Goal: Information Seeking & Learning: Learn about a topic

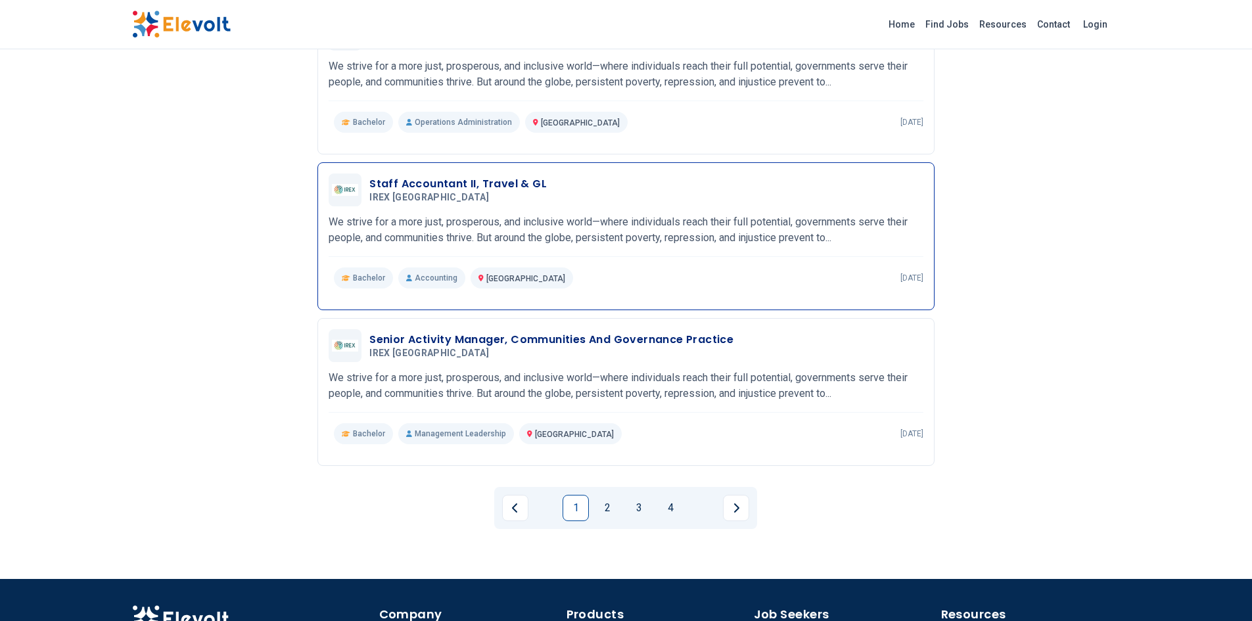
scroll to position [1315, 0]
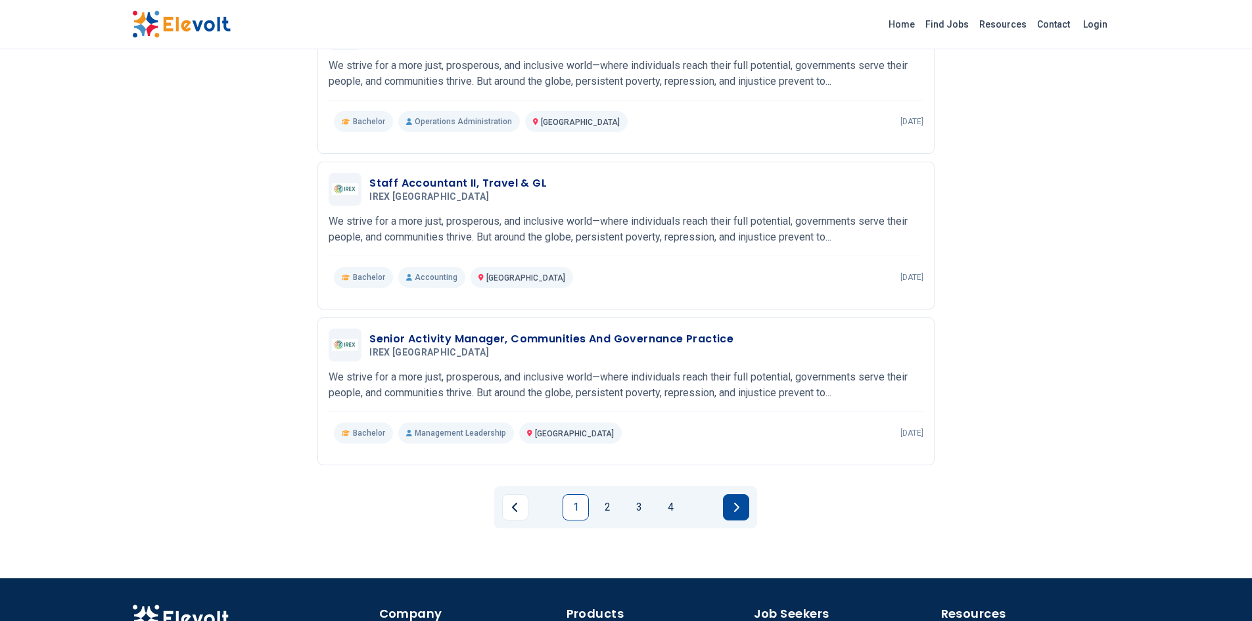
click at [730, 496] on button "Next page" at bounding box center [736, 507] width 26 height 26
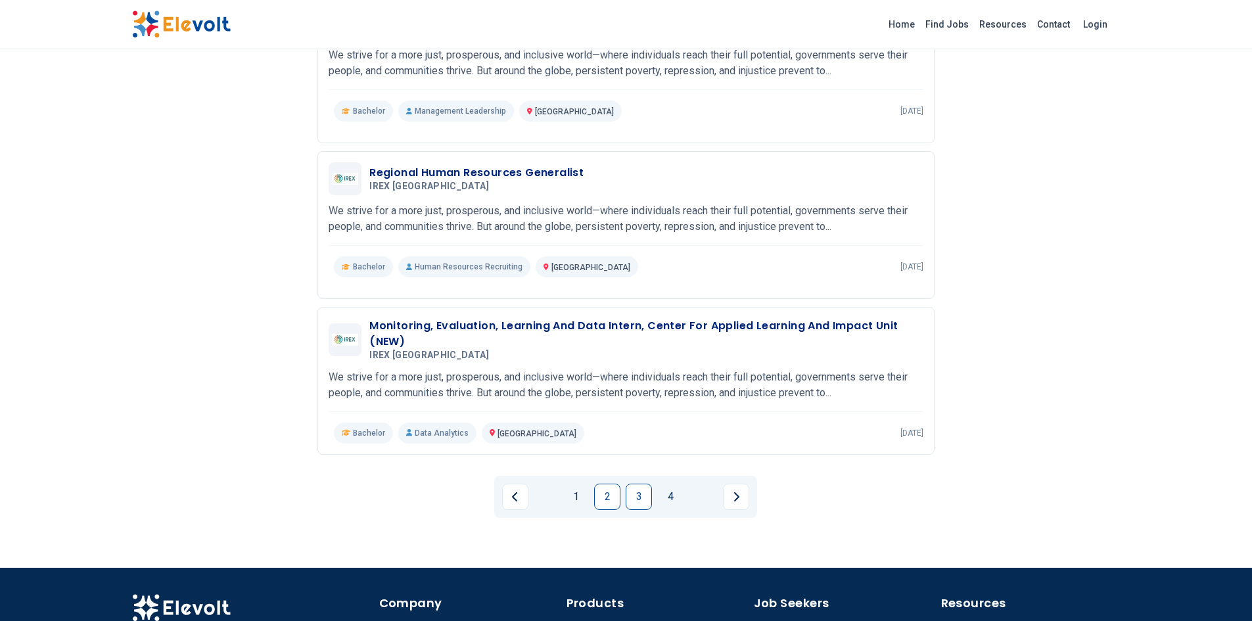
click at [650, 500] on link "3" at bounding box center [639, 497] width 26 height 26
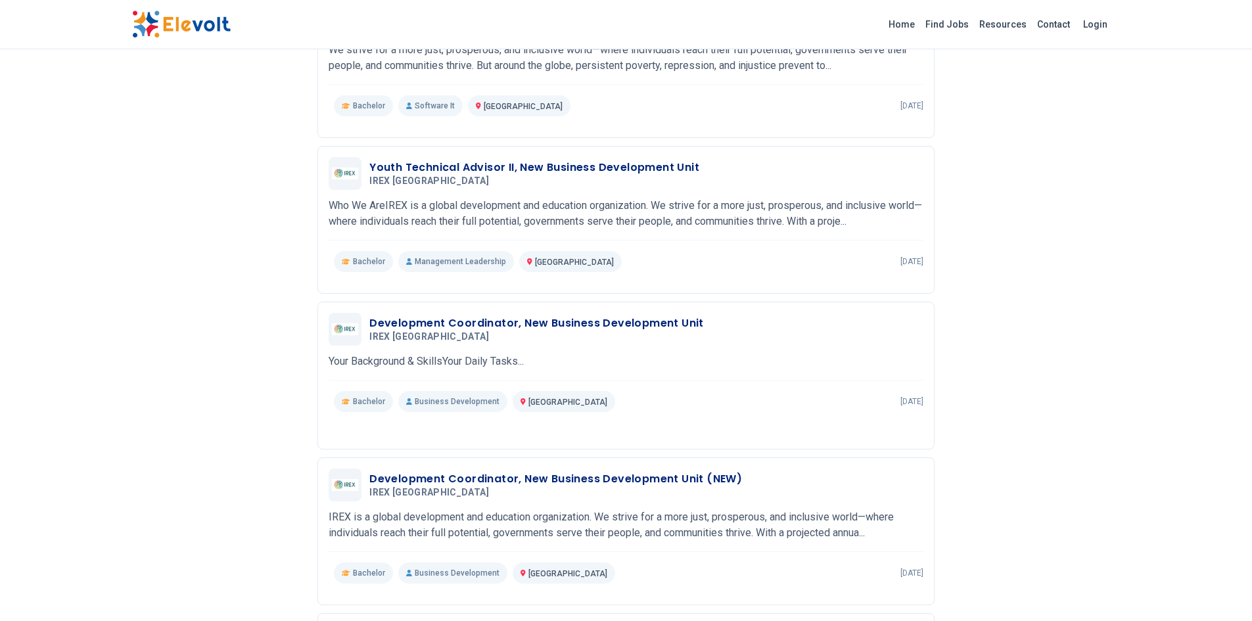
scroll to position [197, 0]
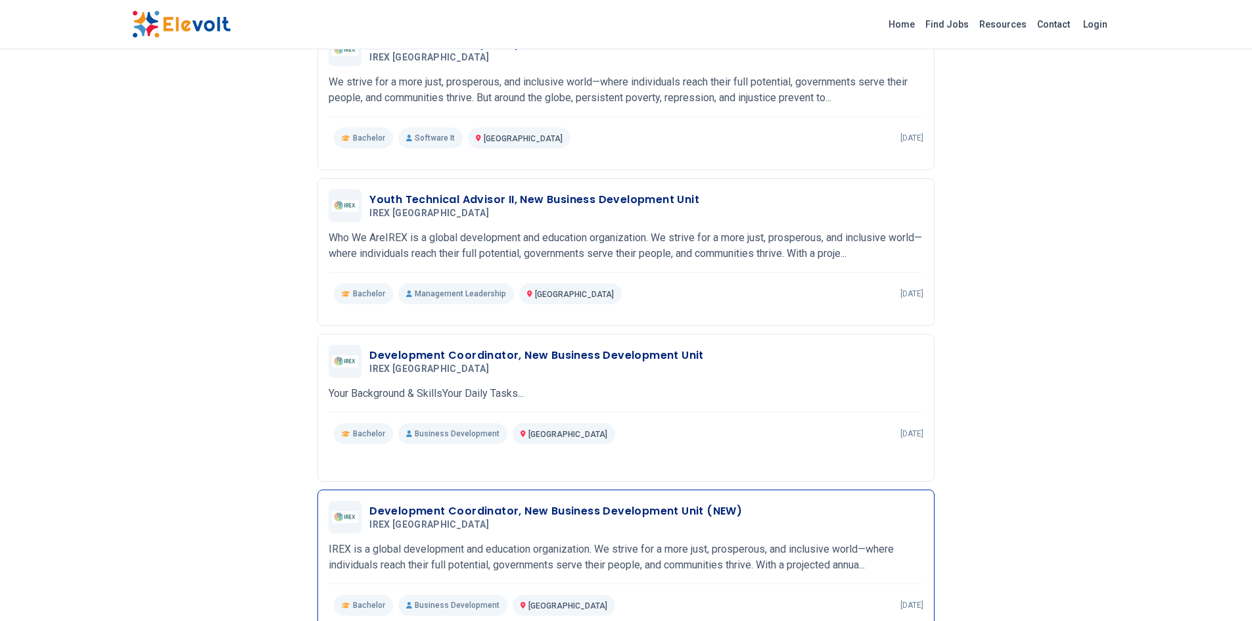
click at [713, 584] on hr at bounding box center [626, 584] width 595 height 1
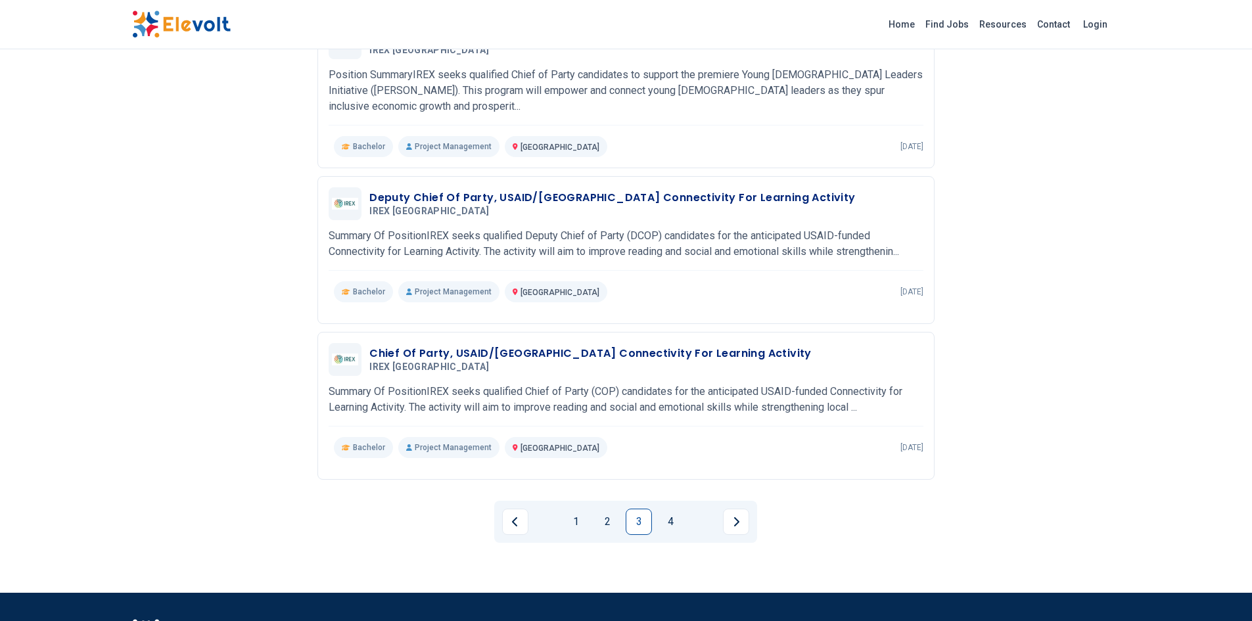
scroll to position [1315, 0]
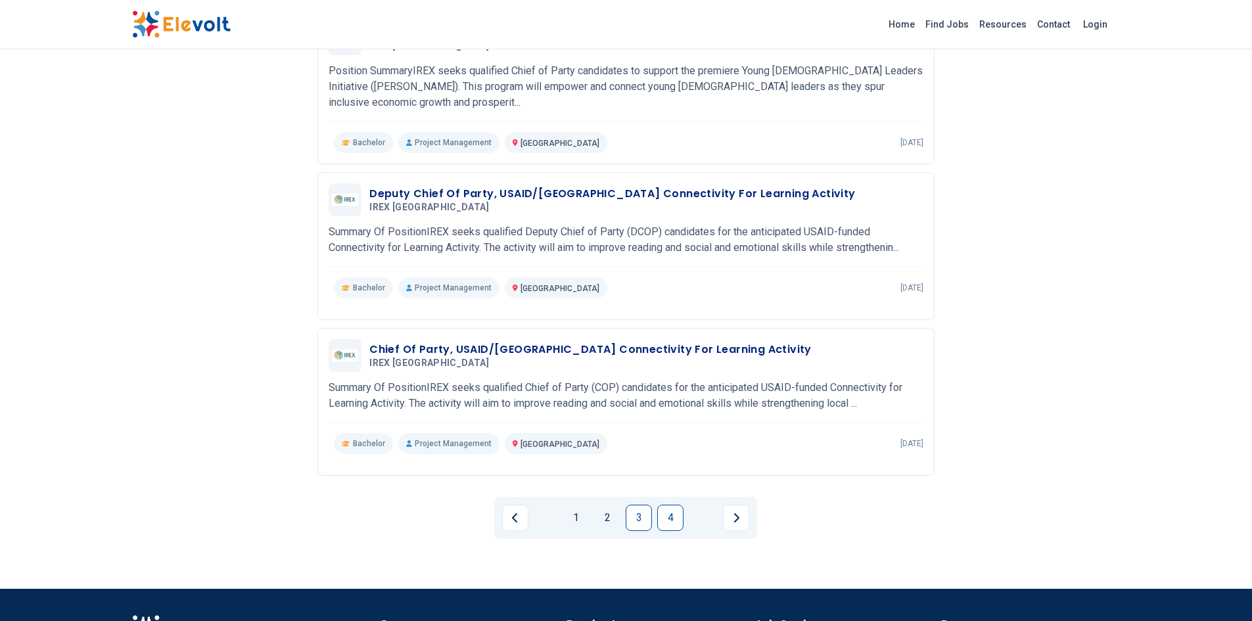
click at [672, 505] on link "4" at bounding box center [670, 518] width 26 height 26
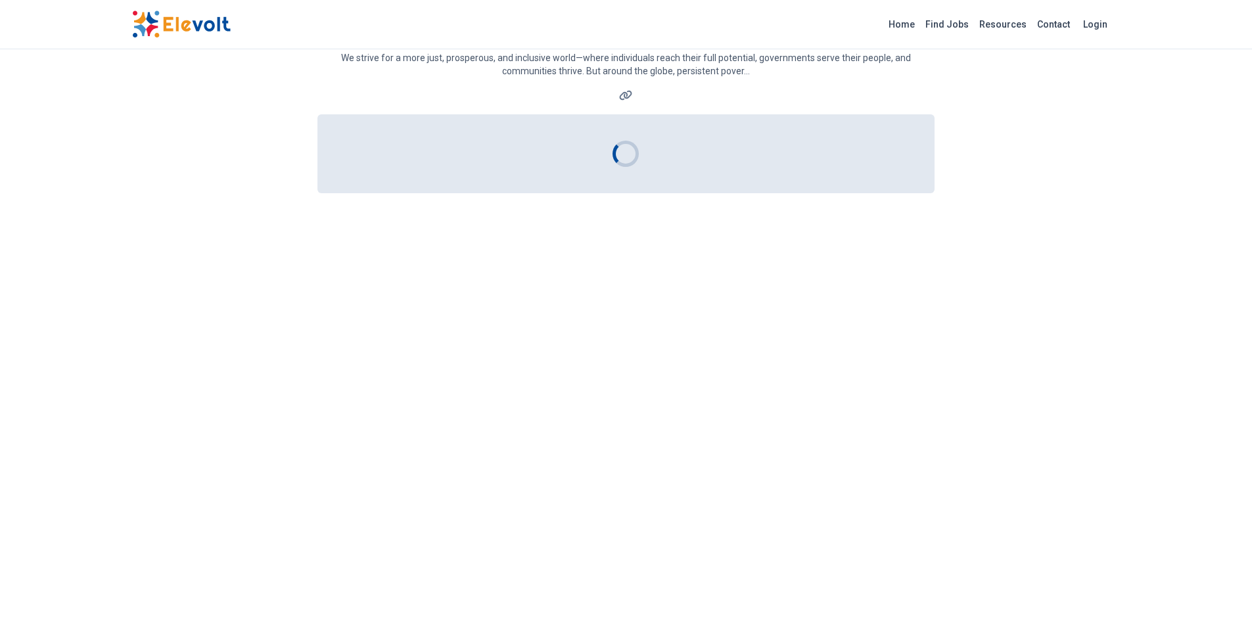
scroll to position [0, 0]
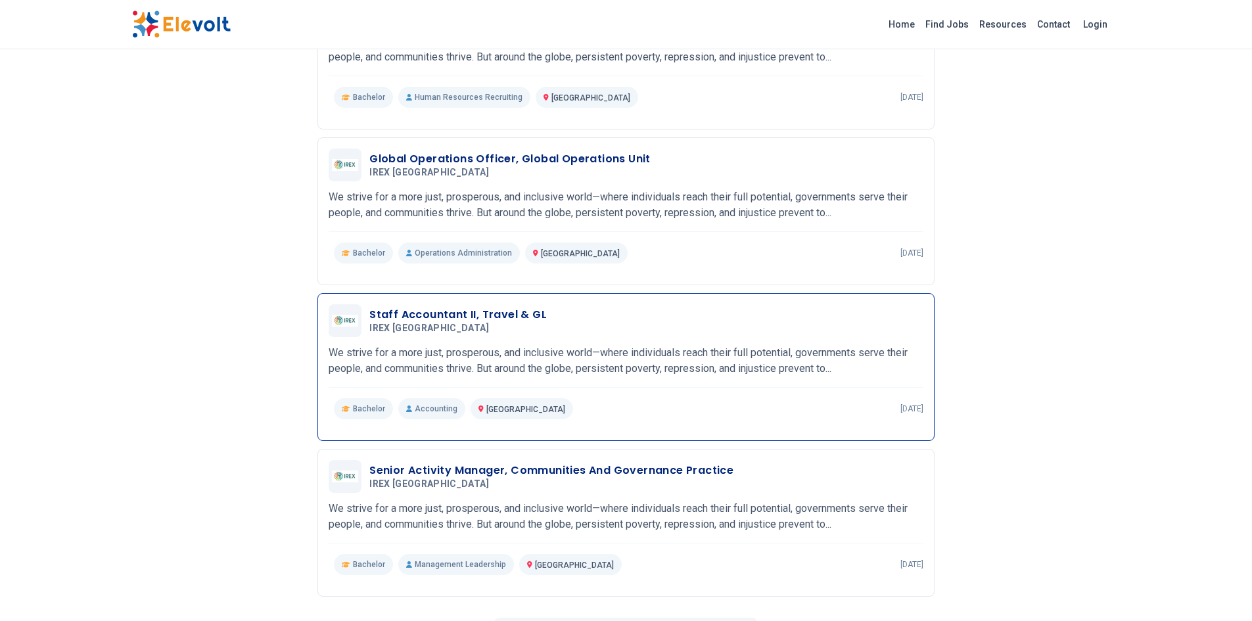
scroll to position [1315, 0]
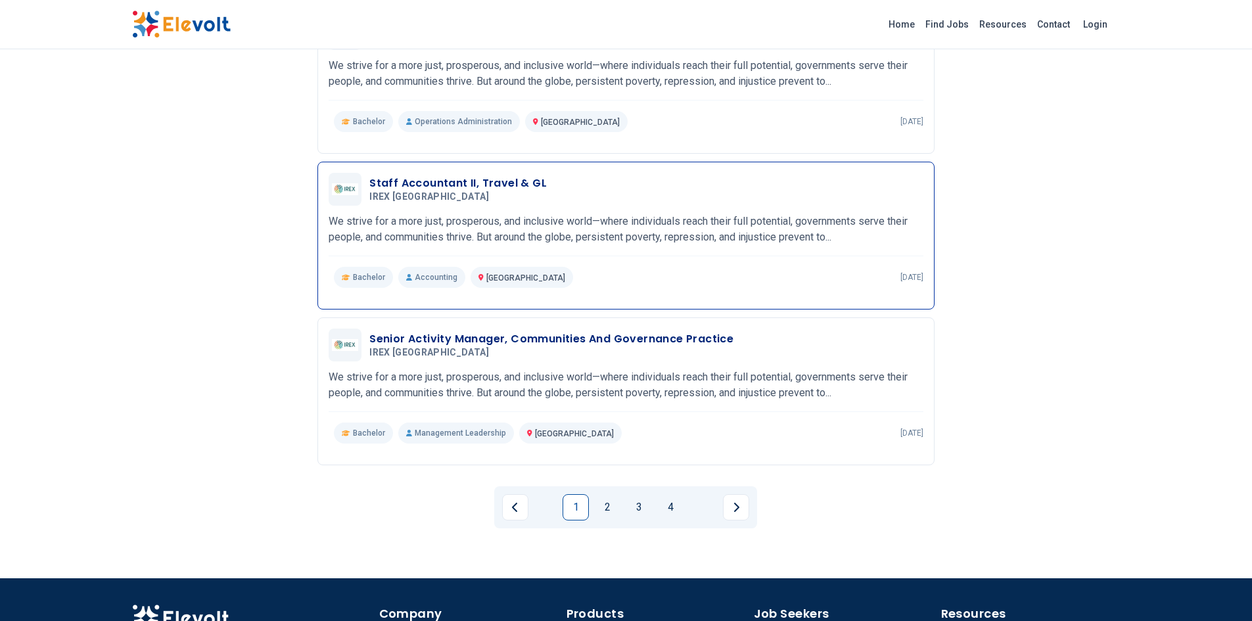
click at [440, 176] on h3 "Staff Accountant II, Travel & GL" at bounding box center [457, 184] width 177 height 16
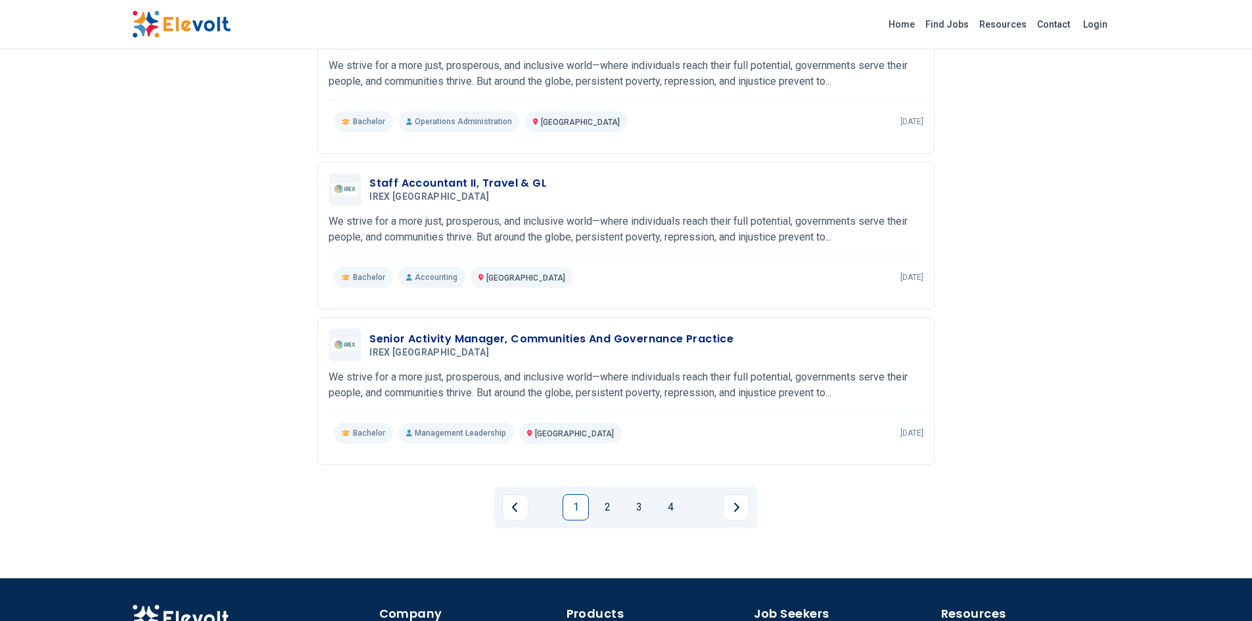
scroll to position [1447, 0]
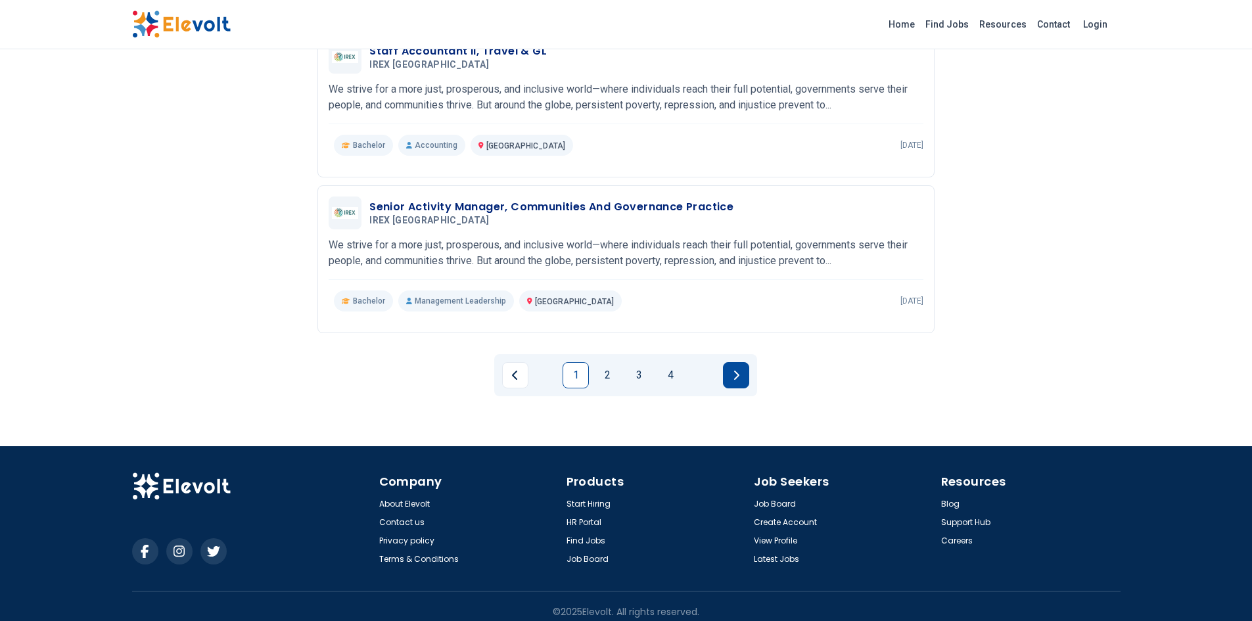
click at [738, 370] on icon "Next page" at bounding box center [736, 375] width 7 height 11
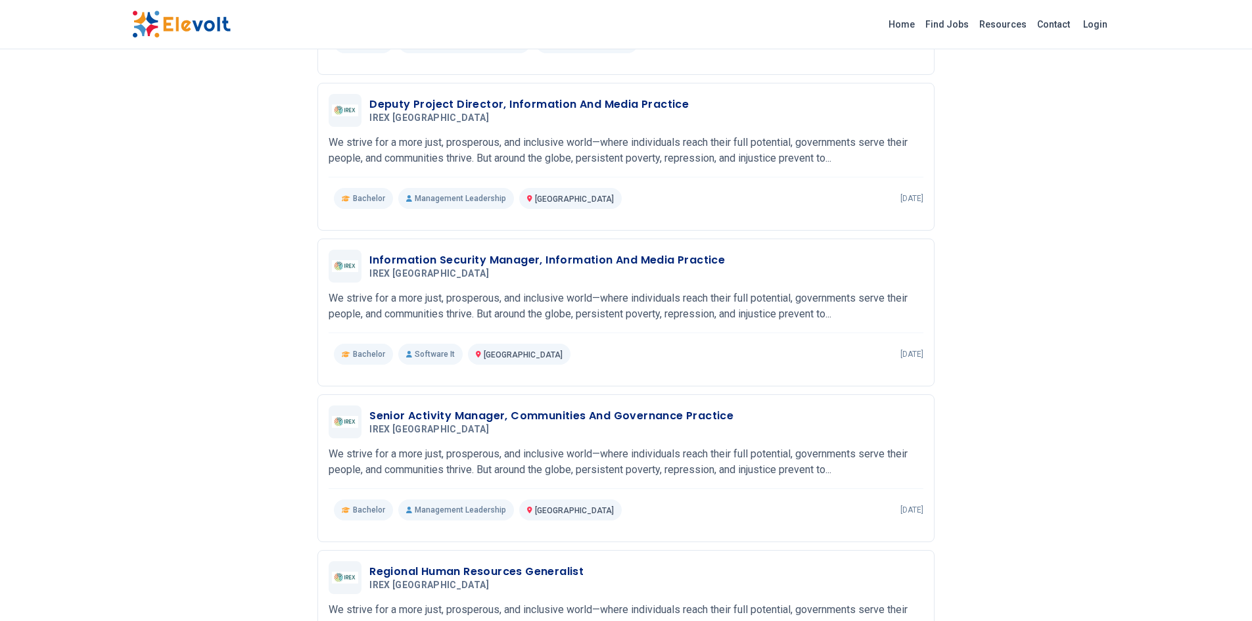
scroll to position [920, 0]
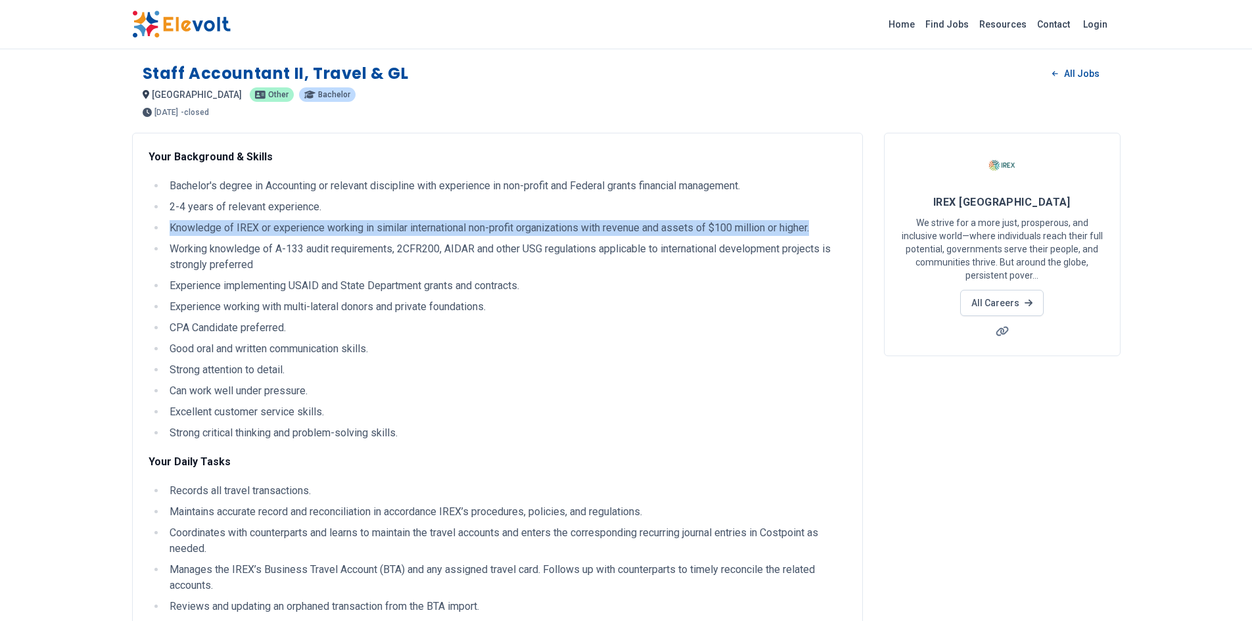
drag, startPoint x: 168, startPoint y: 222, endPoint x: 835, endPoint y: 230, distance: 666.6
click at [835, 230] on li "Knowledge of IREX or experience working in similar international non-profit org…" at bounding box center [506, 228] width 681 height 16
